Goal: Task Accomplishment & Management: Manage account settings

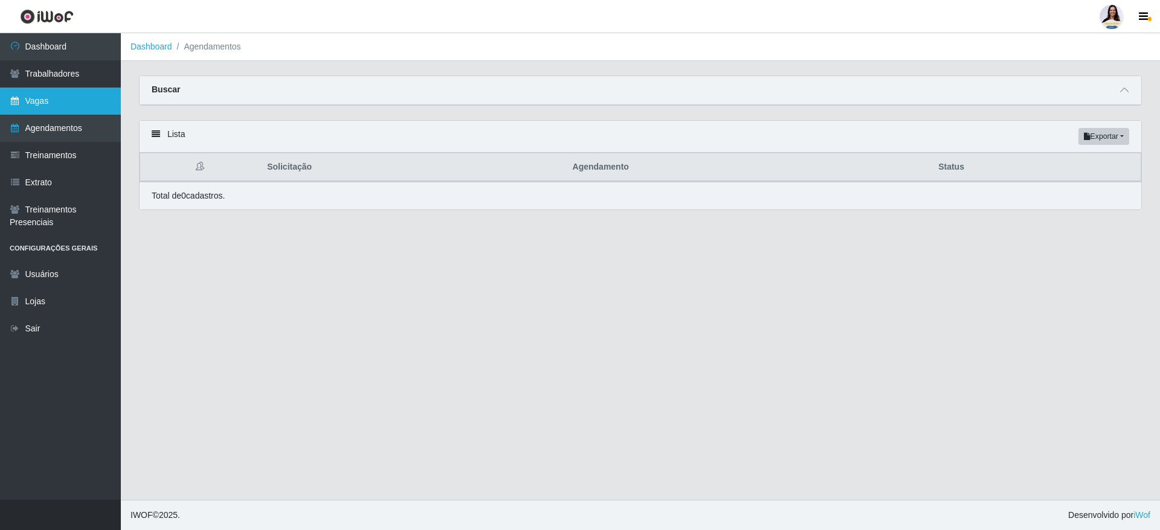
click at [51, 99] on link "Vagas" at bounding box center [60, 101] width 121 height 27
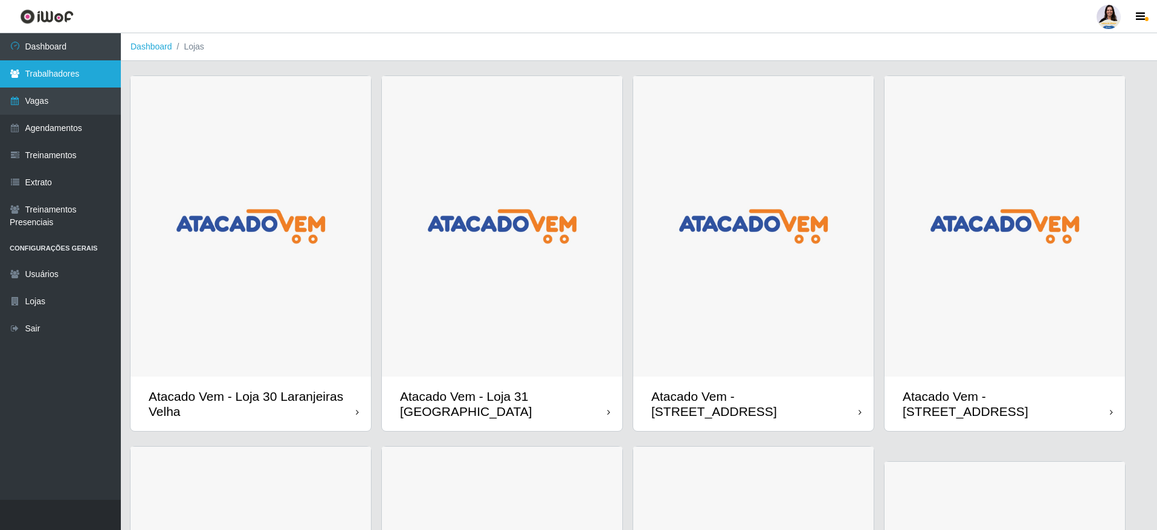
click at [71, 81] on link "Trabalhadores" at bounding box center [60, 73] width 121 height 27
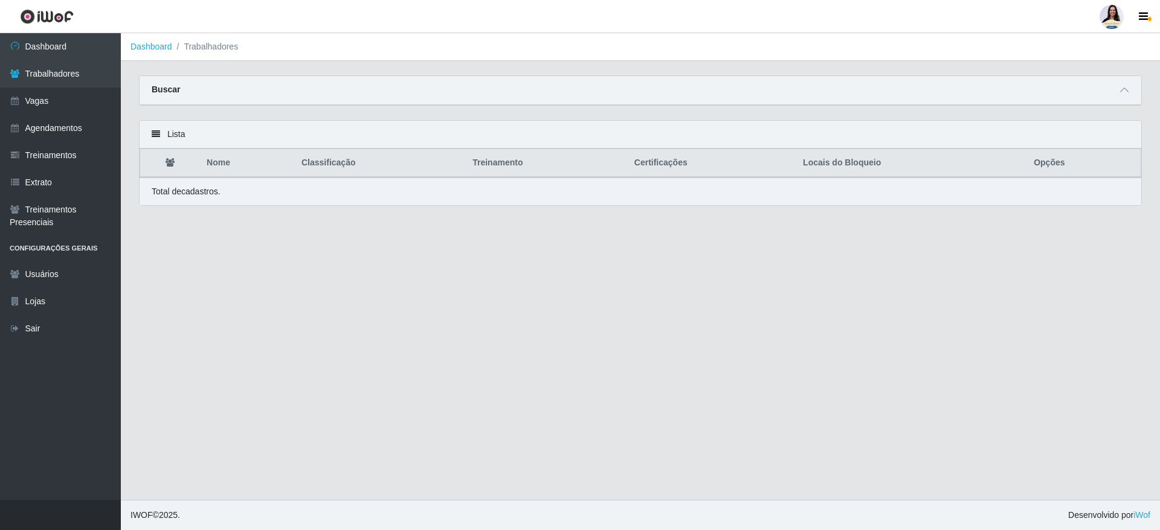
click at [281, 107] on div "Carregando... Buscar Nome Confirmar" at bounding box center [640, 98] width 1021 height 45
click at [362, 87] on div "Buscar" at bounding box center [641, 90] width 1002 height 29
click at [1129, 91] on span at bounding box center [1124, 90] width 14 height 14
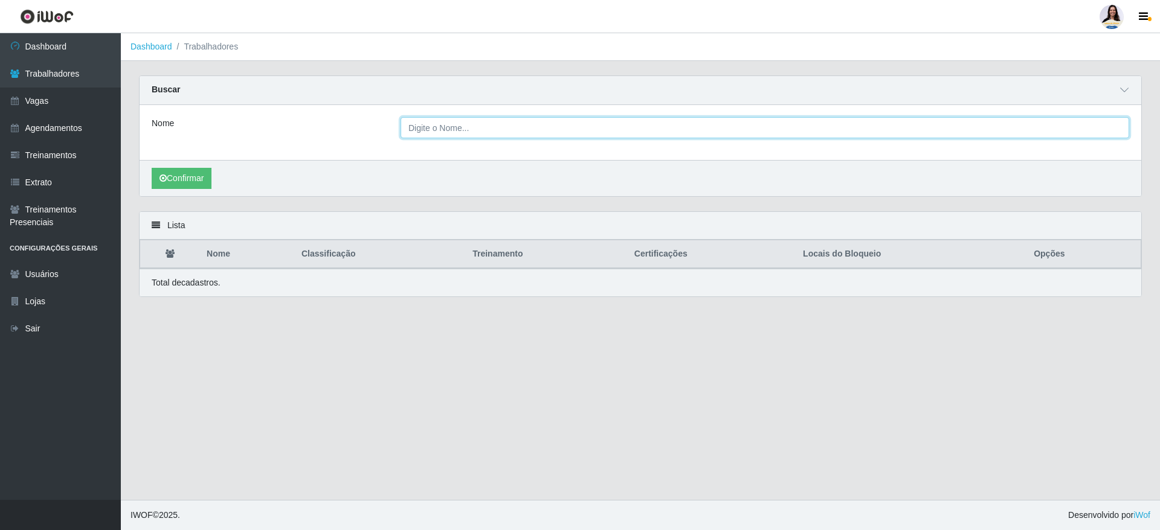
click at [549, 136] on input "Nome" at bounding box center [765, 127] width 729 height 21
type input "[PERSON_NAME]"
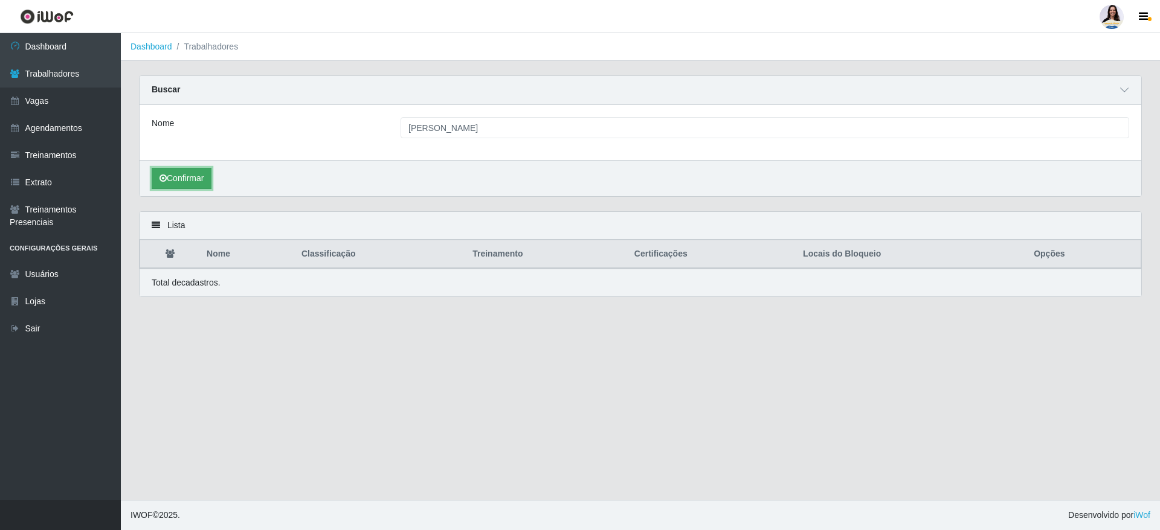
click at [166, 173] on button "Confirmar" at bounding box center [182, 178] width 60 height 21
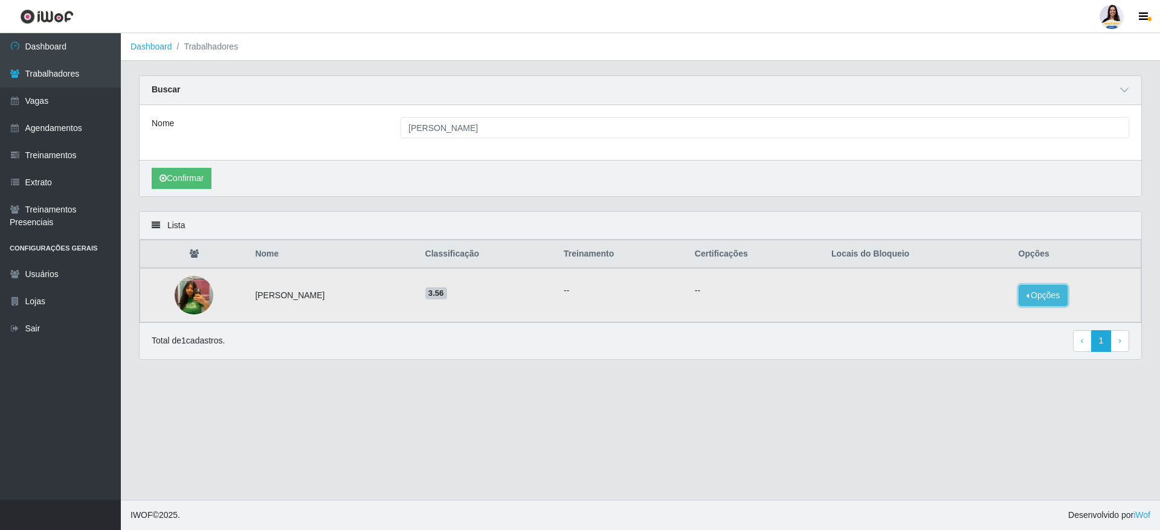
click at [1040, 294] on button "Opções" at bounding box center [1044, 295] width 50 height 21
click at [1004, 315] on button "Bloquear - Loja" at bounding box center [967, 307] width 97 height 25
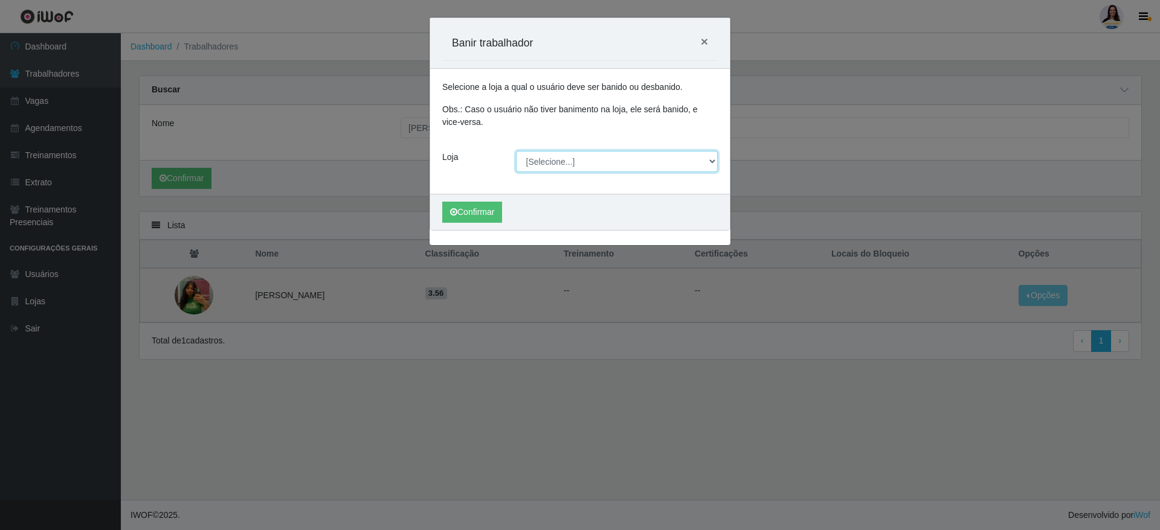
click at [646, 165] on select "[Selecione...] Atacado Vem - [GEOGRAPHIC_DATA] 30 Laranjeiras Velha Atacado Vem…" at bounding box center [617, 161] width 202 height 21
select select "437"
click at [516, 151] on select "[Selecione...] Atacado Vem - [GEOGRAPHIC_DATA] 30 Laranjeiras Velha Atacado Vem…" at bounding box center [617, 161] width 202 height 21
click at [482, 206] on button "Confirmar" at bounding box center [472, 212] width 60 height 21
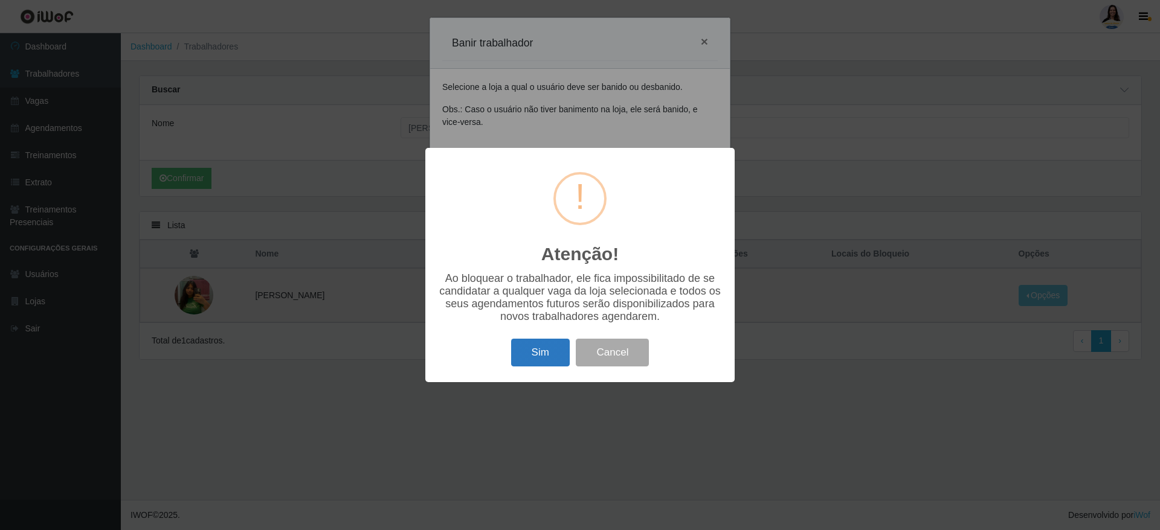
click at [538, 359] on button "Sim" at bounding box center [540, 353] width 59 height 28
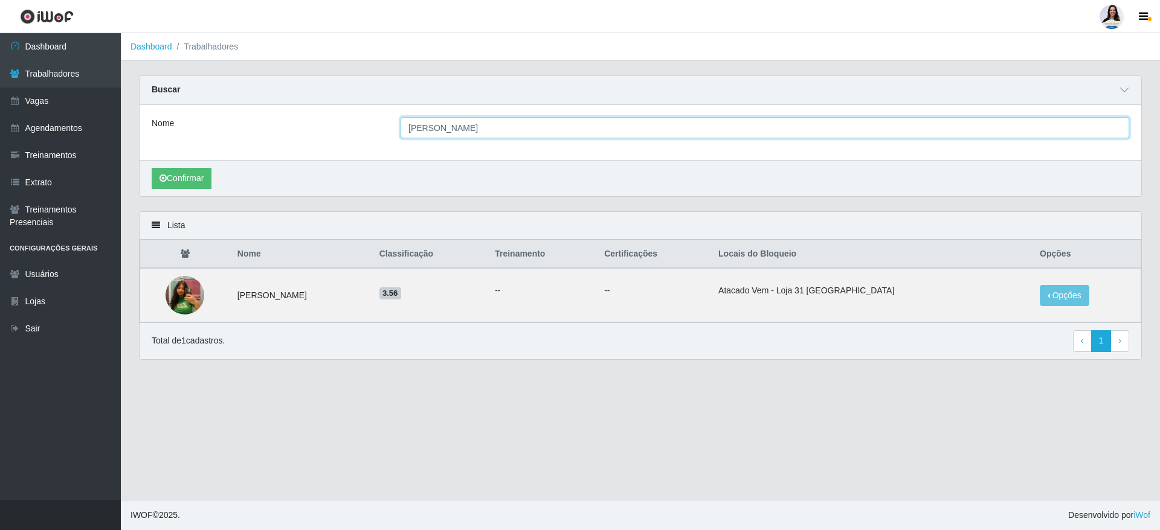
click at [600, 129] on input "[PERSON_NAME]" at bounding box center [765, 127] width 729 height 21
click at [580, 129] on input "[PERSON_NAME]" at bounding box center [765, 127] width 729 height 21
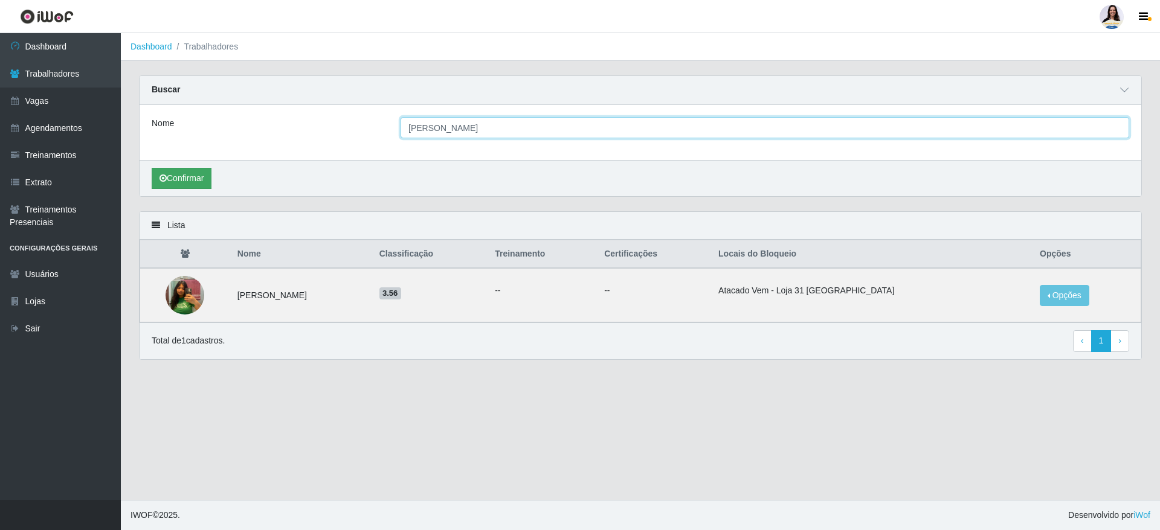
type input "[PERSON_NAME]"
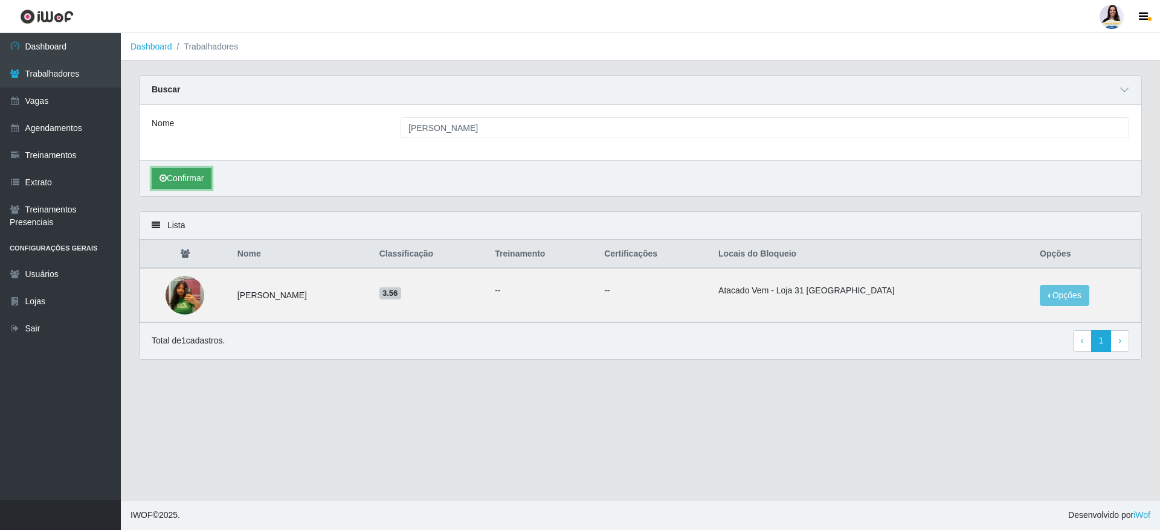
click at [203, 170] on button "Confirmar" at bounding box center [182, 178] width 60 height 21
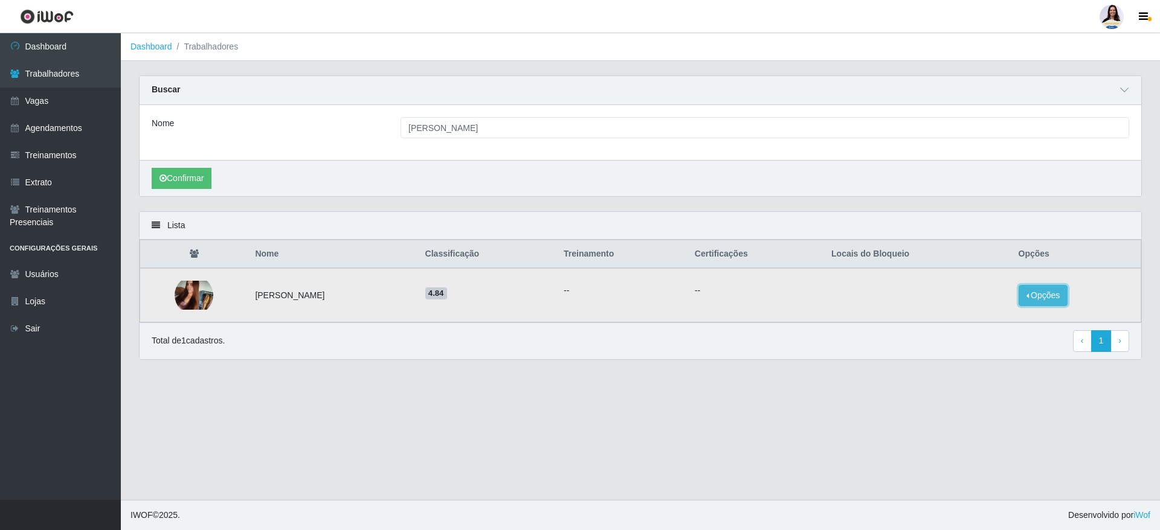
click at [1049, 293] on button "Opções" at bounding box center [1044, 295] width 50 height 21
click at [968, 305] on button "Bloquear - Loja" at bounding box center [967, 307] width 97 height 25
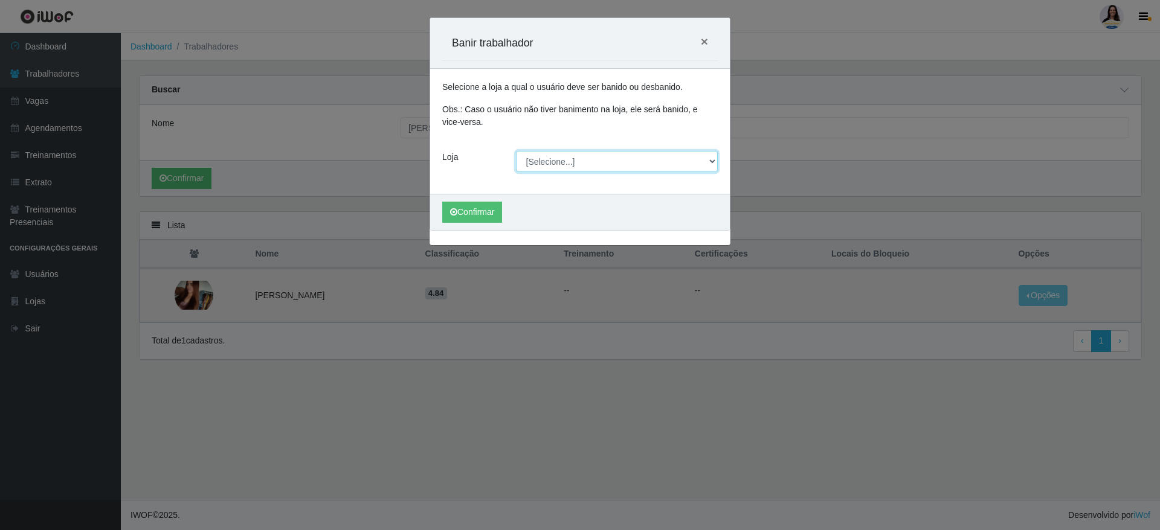
click at [574, 161] on select "[Selecione...] Atacado Vem - [GEOGRAPHIC_DATA] 30 Laranjeiras Velha Atacado Vem…" at bounding box center [617, 161] width 202 height 21
select select "437"
click at [516, 151] on select "[Selecione...] Atacado Vem - [GEOGRAPHIC_DATA] 30 Laranjeiras Velha Atacado Vem…" at bounding box center [617, 161] width 202 height 21
click at [458, 205] on button "Confirmar" at bounding box center [472, 212] width 60 height 21
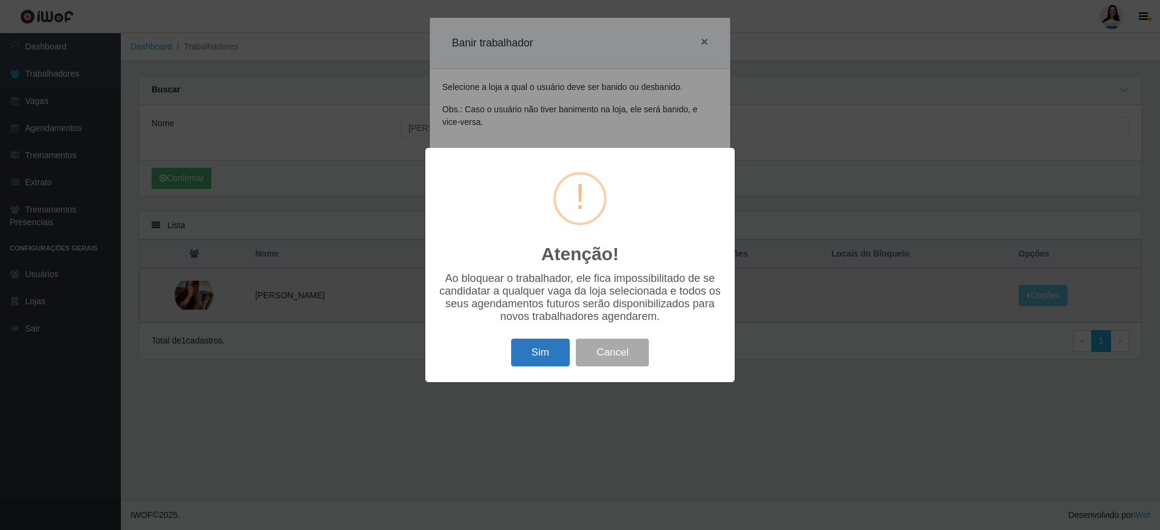
click at [555, 358] on button "Sim" at bounding box center [540, 353] width 59 height 28
